Goal: Task Accomplishment & Management: Use online tool/utility

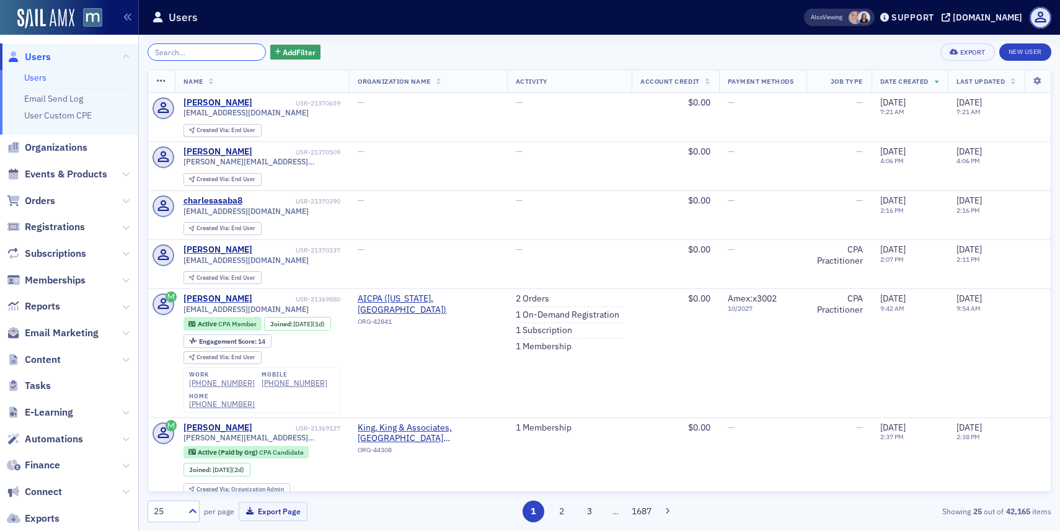
paste input "[PERSON_NAME]"
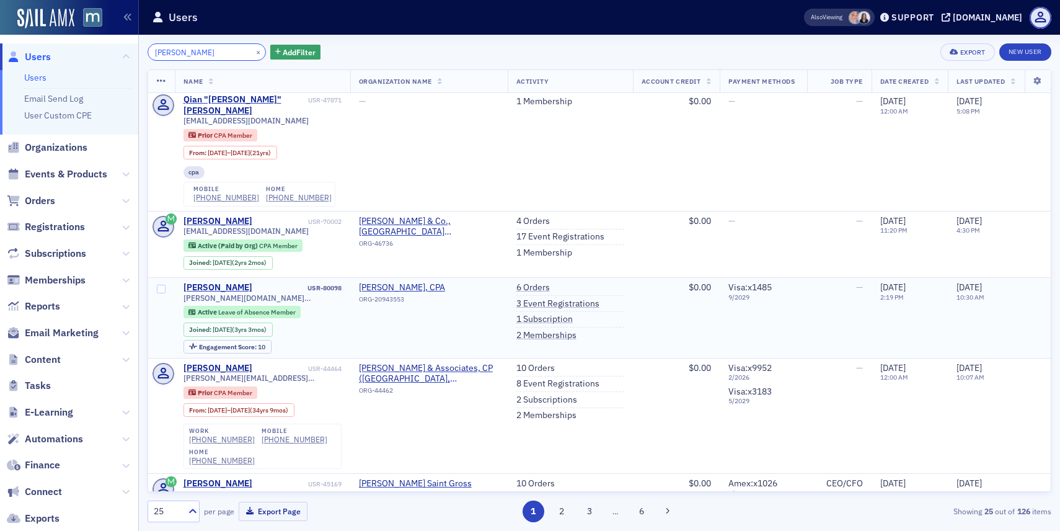
scroll to position [84, 0]
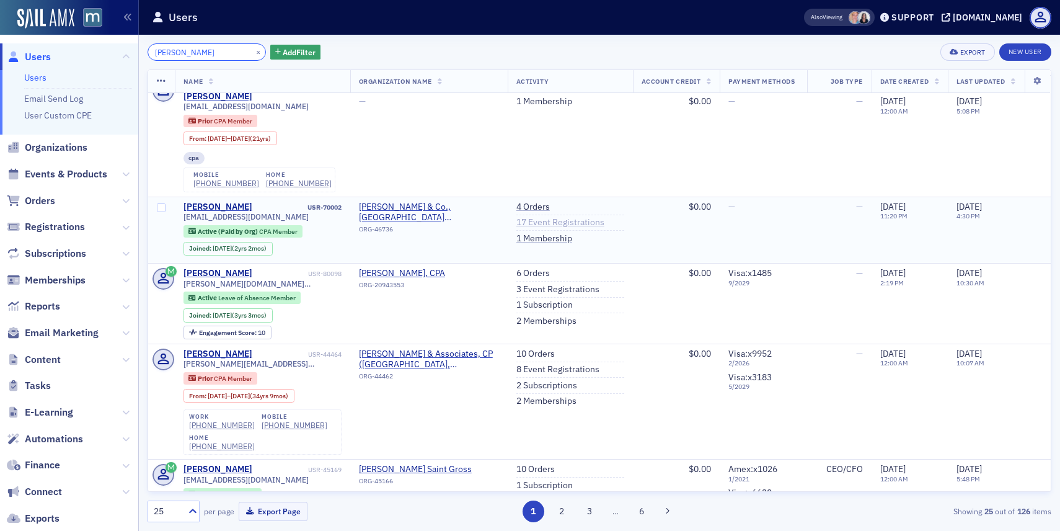
type input "[PERSON_NAME]"
click at [537, 217] on link "17 Event Registrations" at bounding box center [560, 222] width 88 height 11
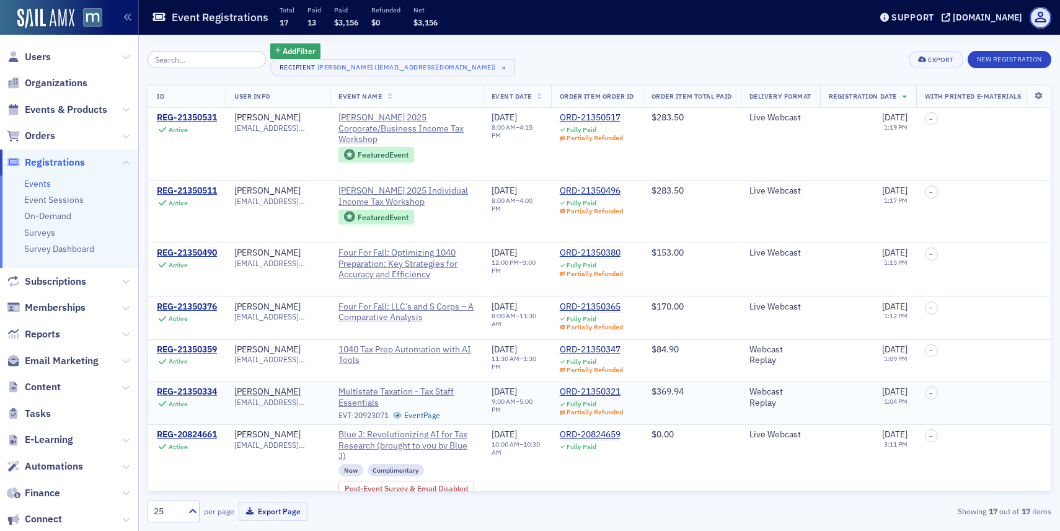
click at [202, 391] on div "REG-21350334" at bounding box center [187, 391] width 60 height 11
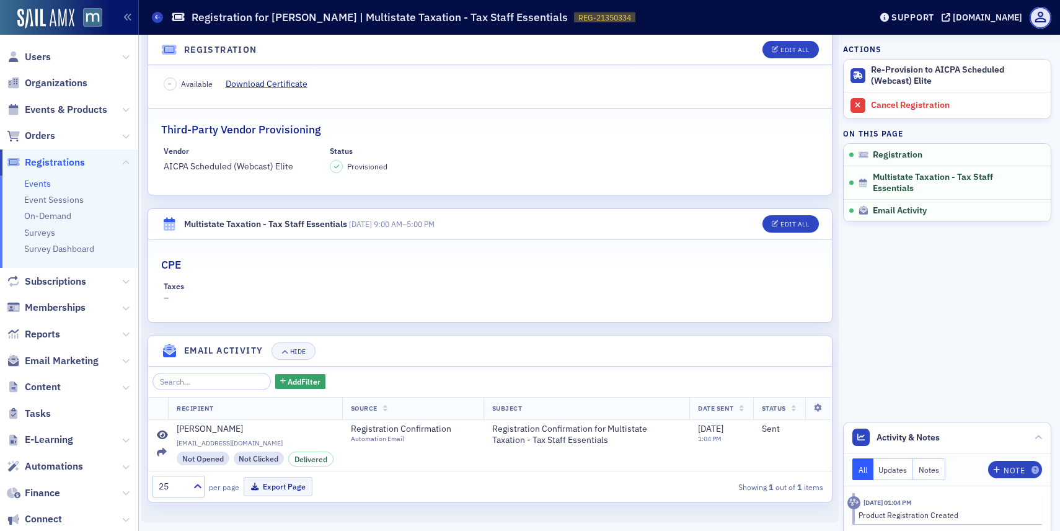
scroll to position [65, 0]
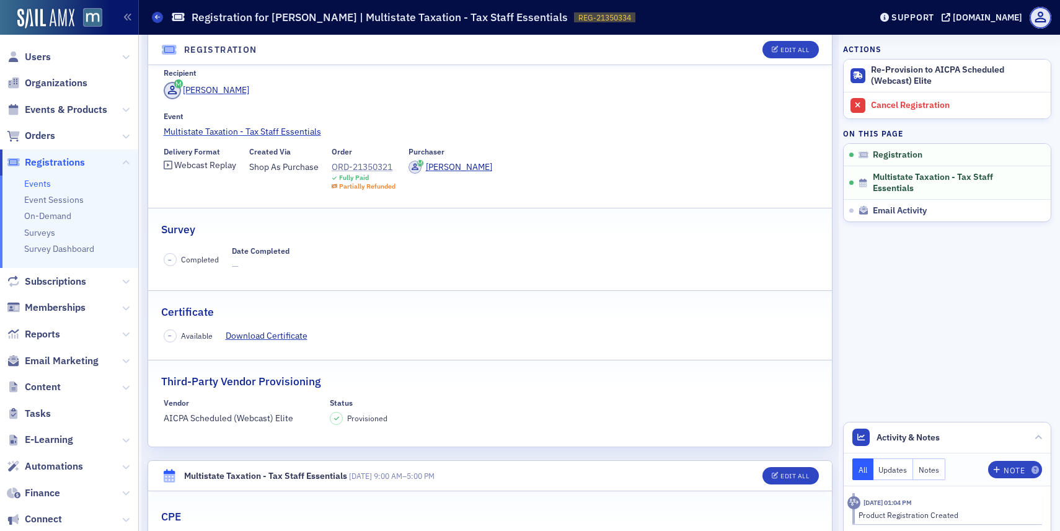
click at [356, 169] on div "ORD-21350321" at bounding box center [364, 167] width 64 height 13
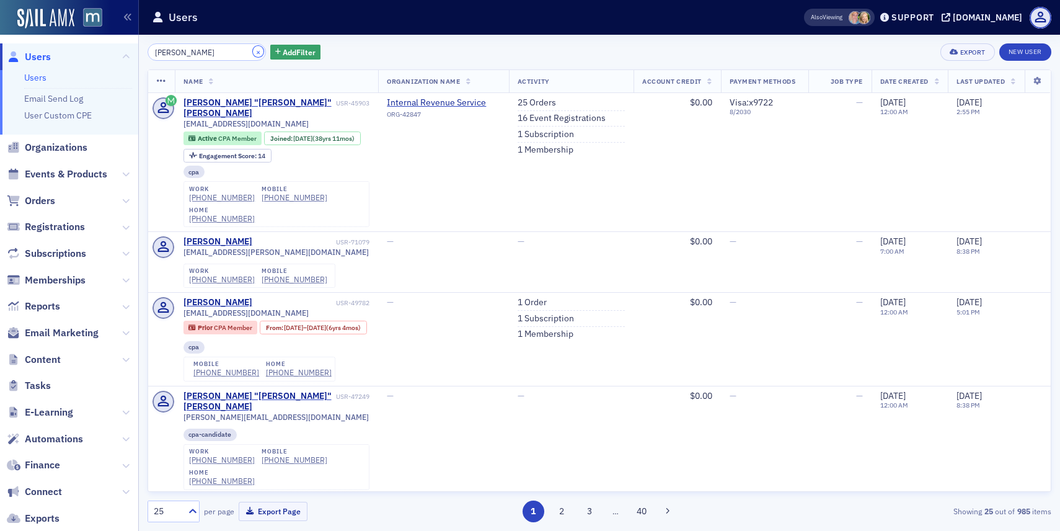
click at [253, 48] on button "×" at bounding box center [258, 51] width 11 height 11
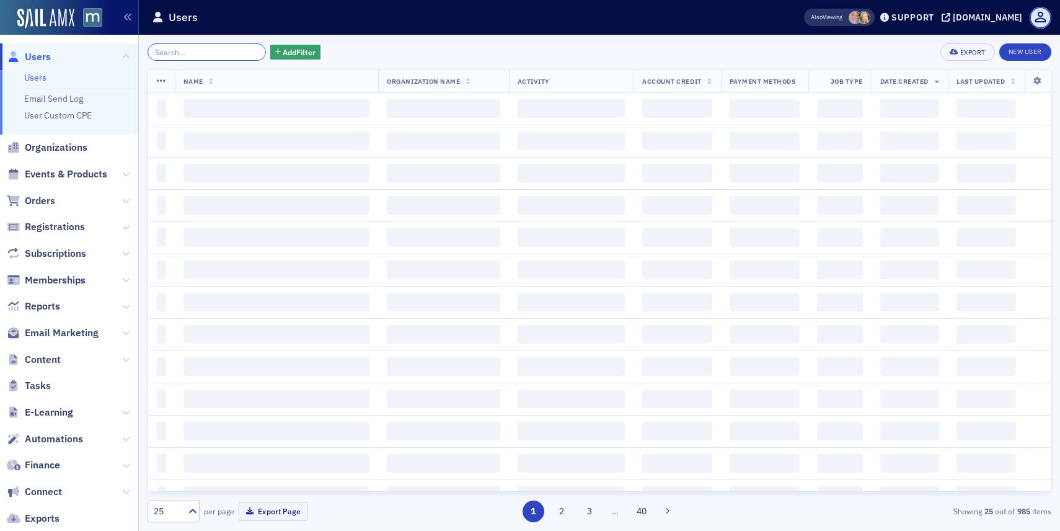
click at [216, 52] on input "search" at bounding box center [207, 51] width 118 height 17
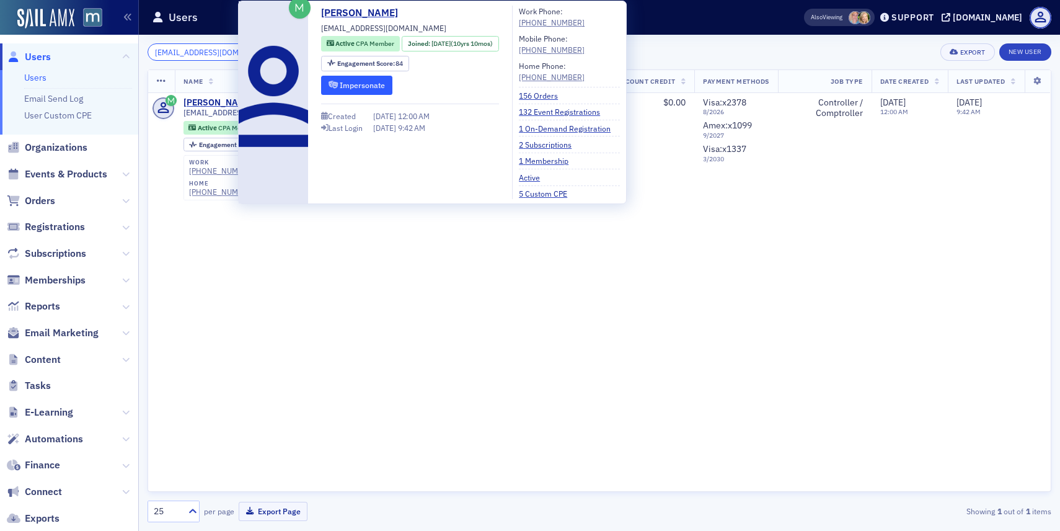
type input "swisha716@gmail.com"
click at [371, 86] on button "Impersonate" at bounding box center [356, 85] width 71 height 19
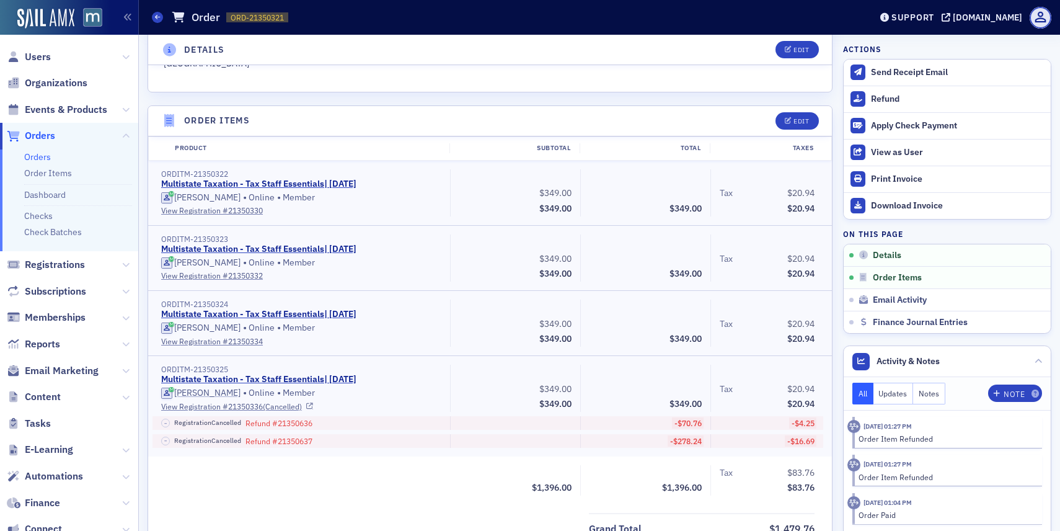
scroll to position [390, 0]
drag, startPoint x: 247, startPoint y: 302, endPoint x: 193, endPoint y: 306, distance: 54.7
click at [193, 306] on div "ORDITM-21350324" at bounding box center [301, 305] width 280 height 9
copy div "21350324"
click at [213, 343] on link "View Registration # 21350334" at bounding box center [301, 342] width 280 height 11
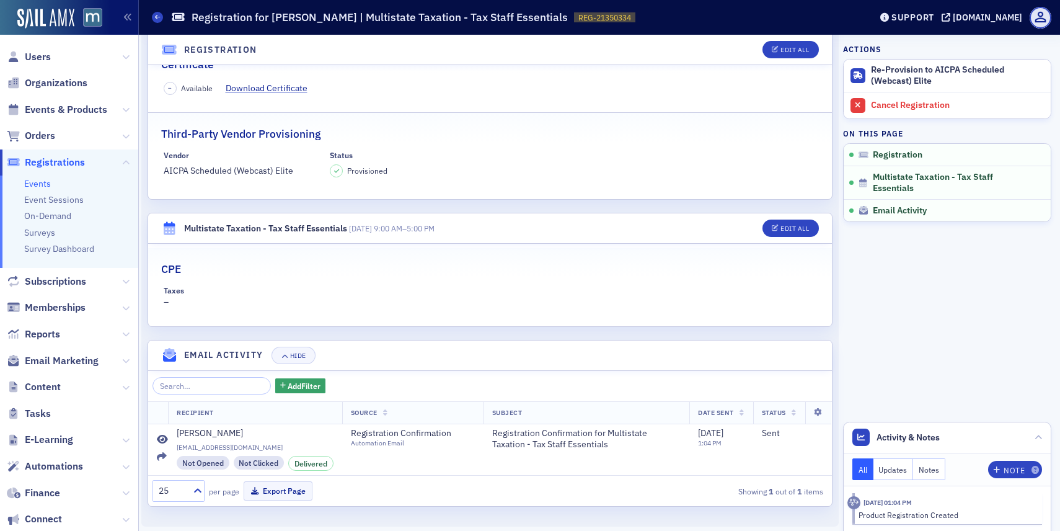
scroll to position [311, 0]
click at [165, 455] on icon at bounding box center [162, 458] width 10 height 10
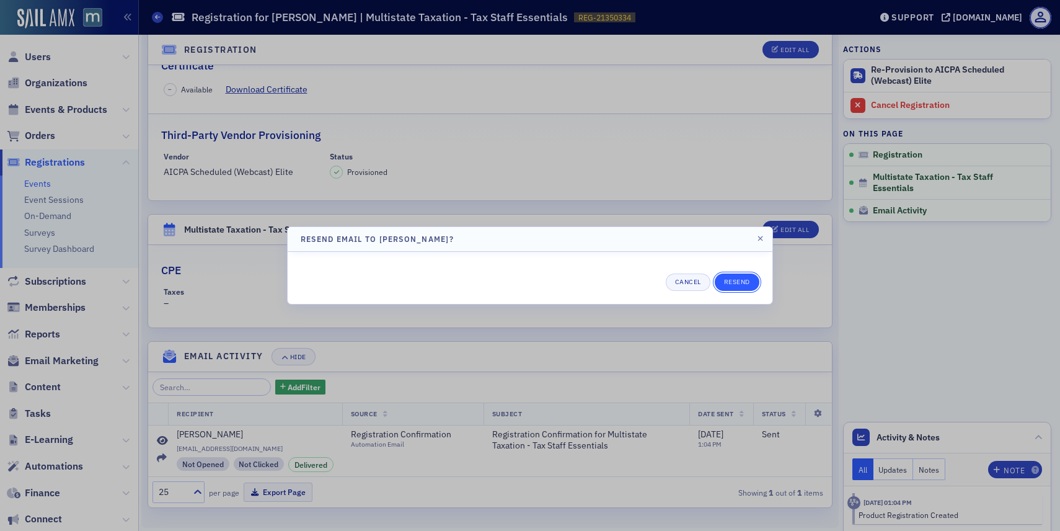
click at [742, 282] on button "Resend" at bounding box center [737, 281] width 45 height 17
